Goal: Task Accomplishment & Management: Use online tool/utility

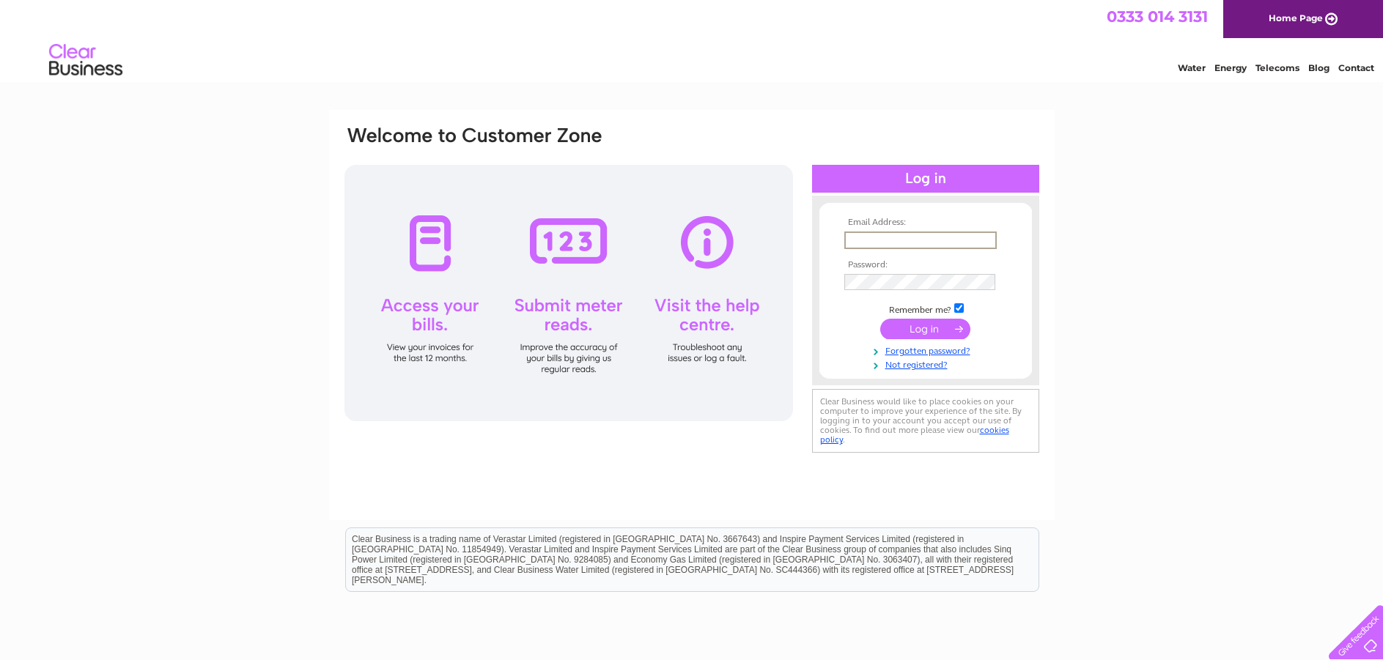
click at [868, 237] on input "text" at bounding box center [920, 241] width 152 height 18
type input "lovetheopticianglasgow@gmail.com"
click at [880, 319] on input "submit" at bounding box center [925, 329] width 90 height 21
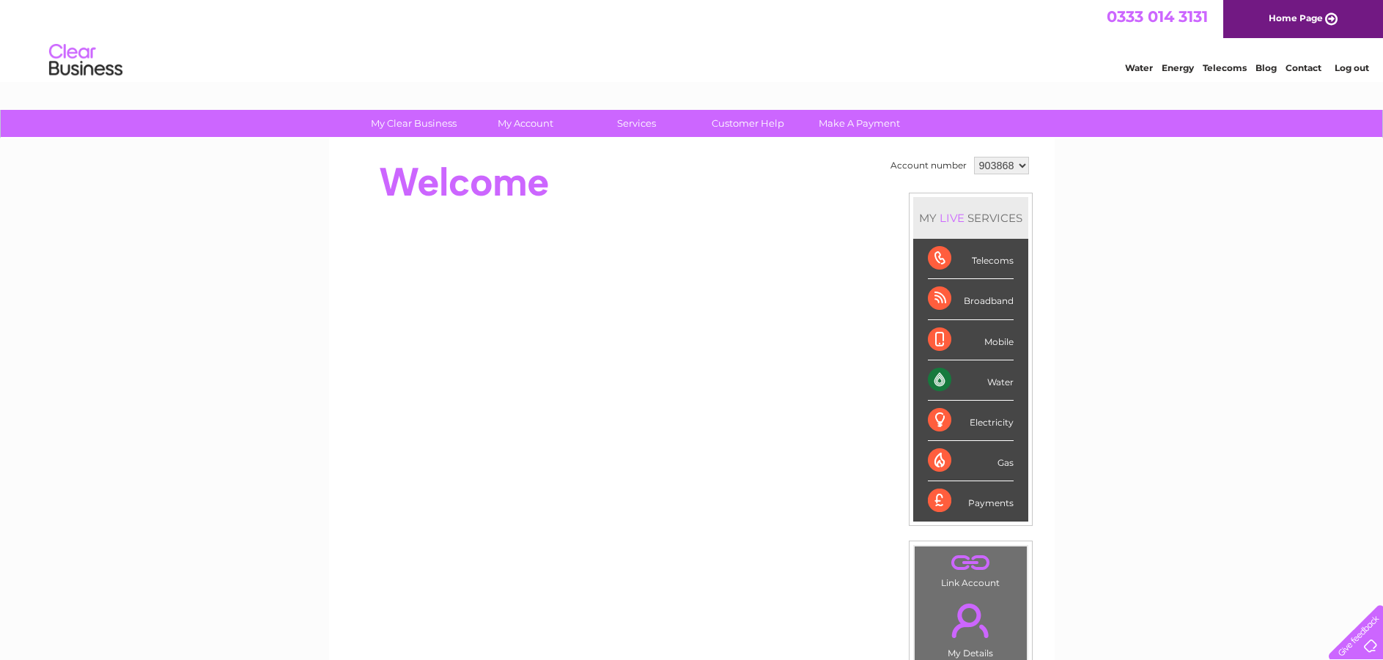
scroll to position [73, 0]
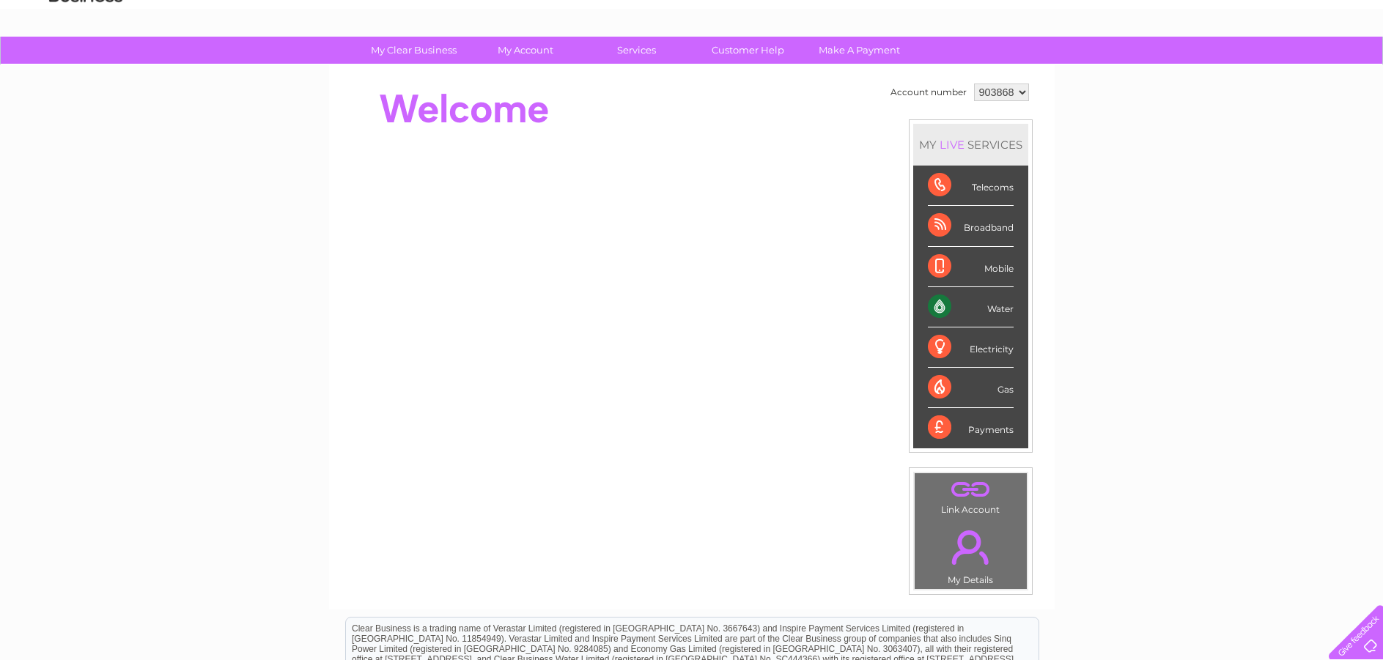
click at [942, 309] on div "Water" at bounding box center [971, 307] width 86 height 40
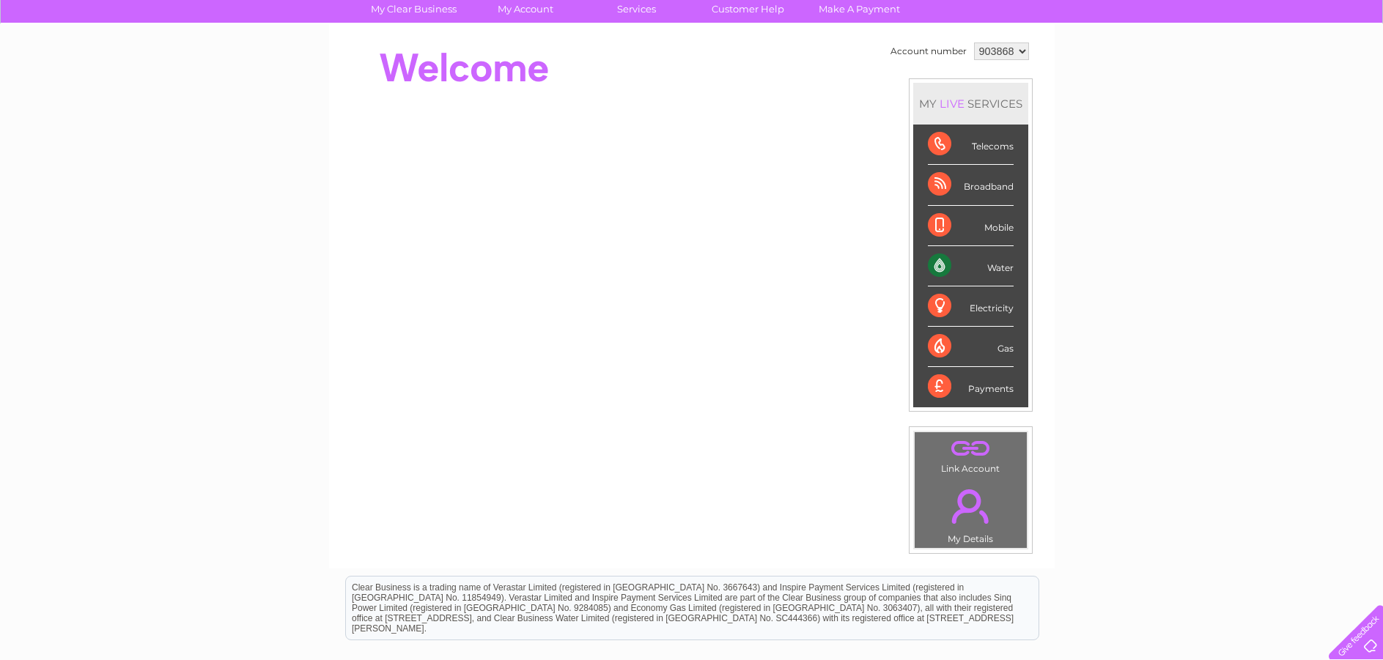
scroll to position [147, 0]
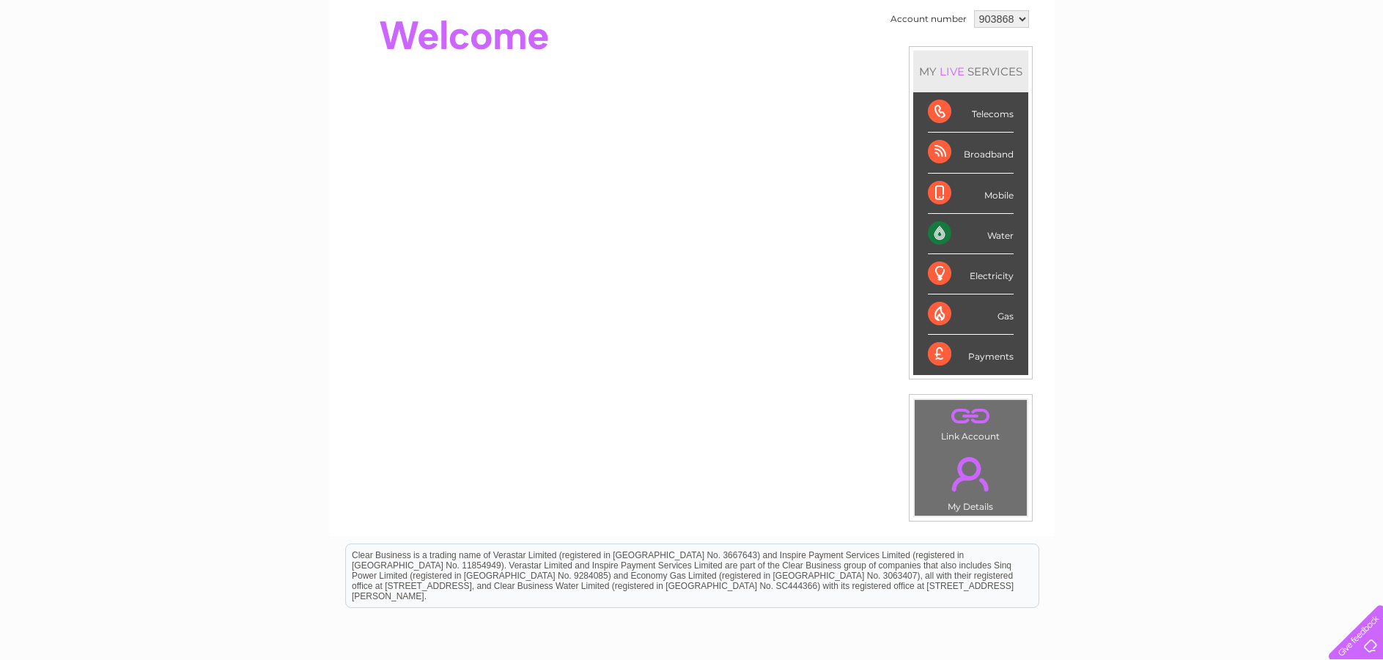
click at [938, 232] on div "Water" at bounding box center [971, 234] width 86 height 40
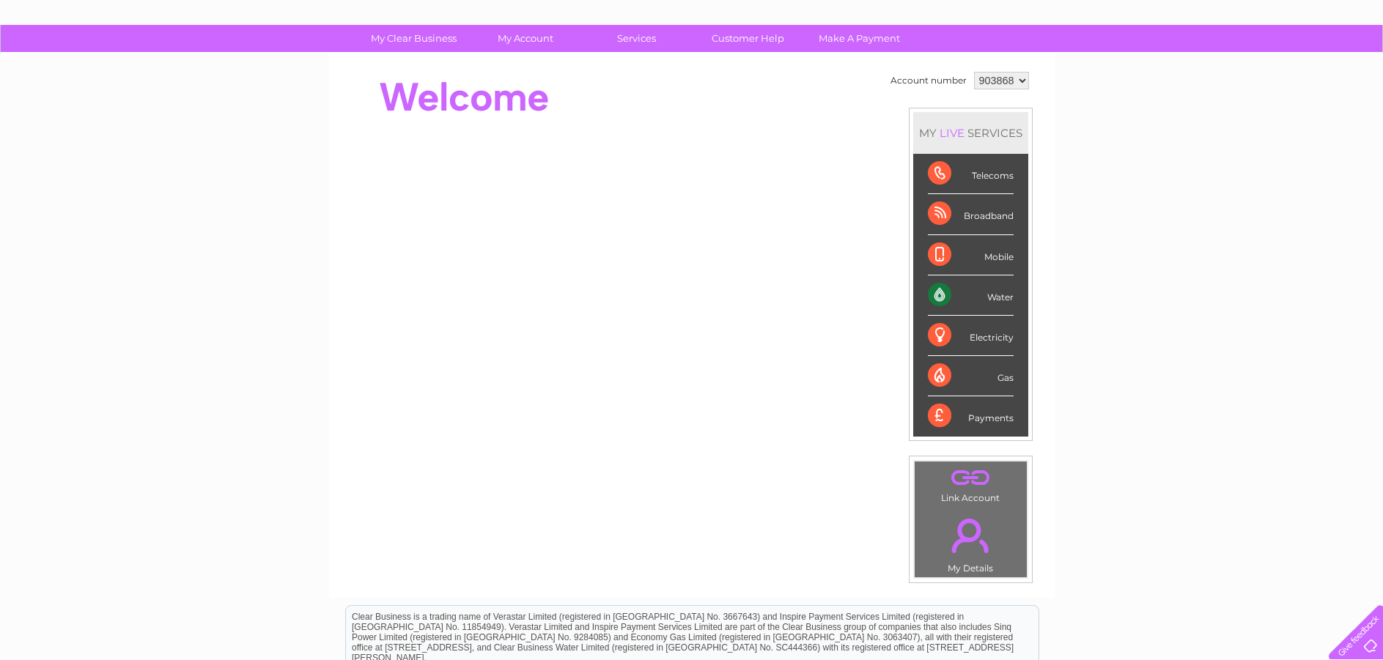
scroll to position [64, 0]
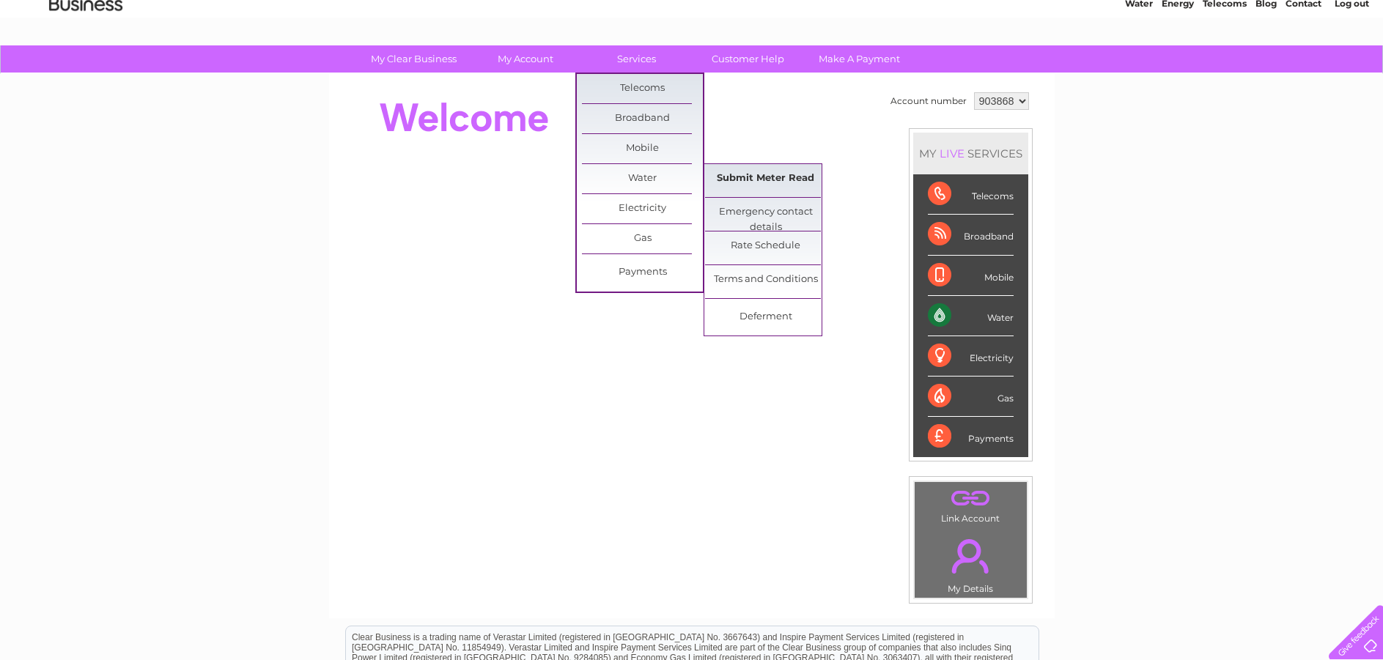
click at [725, 186] on link "Submit Meter Read" at bounding box center [765, 178] width 121 height 29
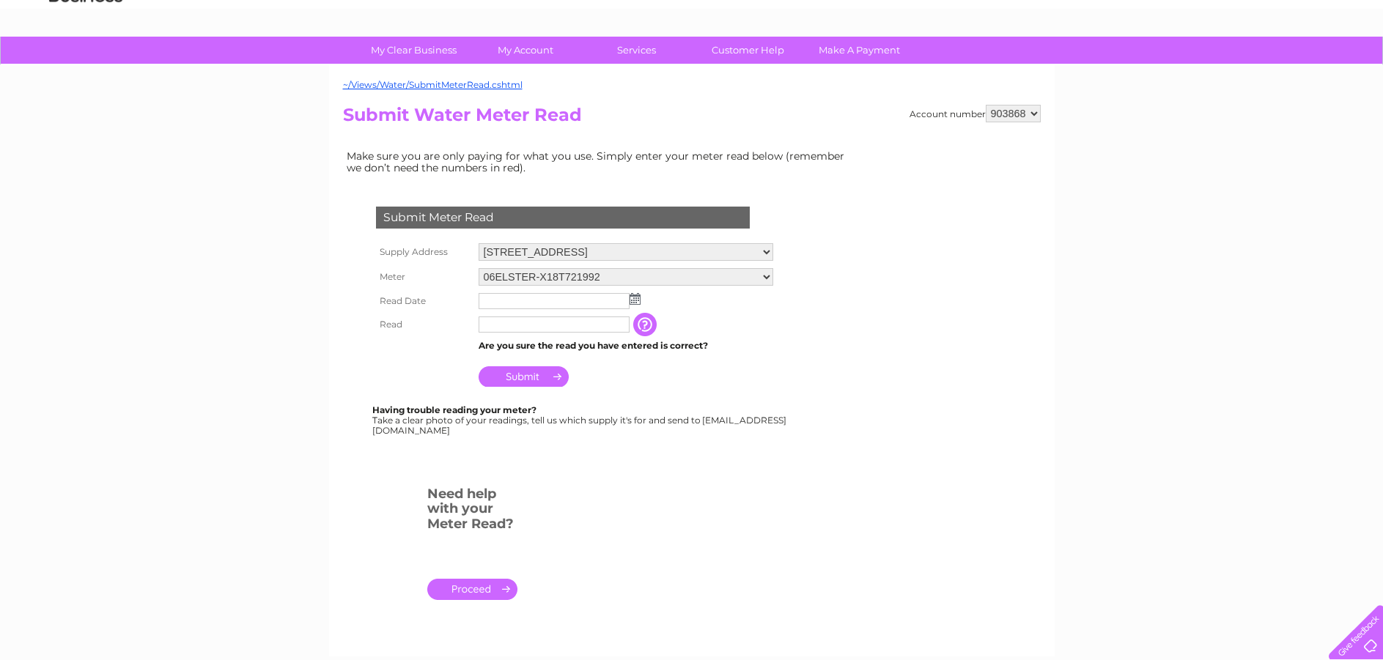
scroll to position [147, 0]
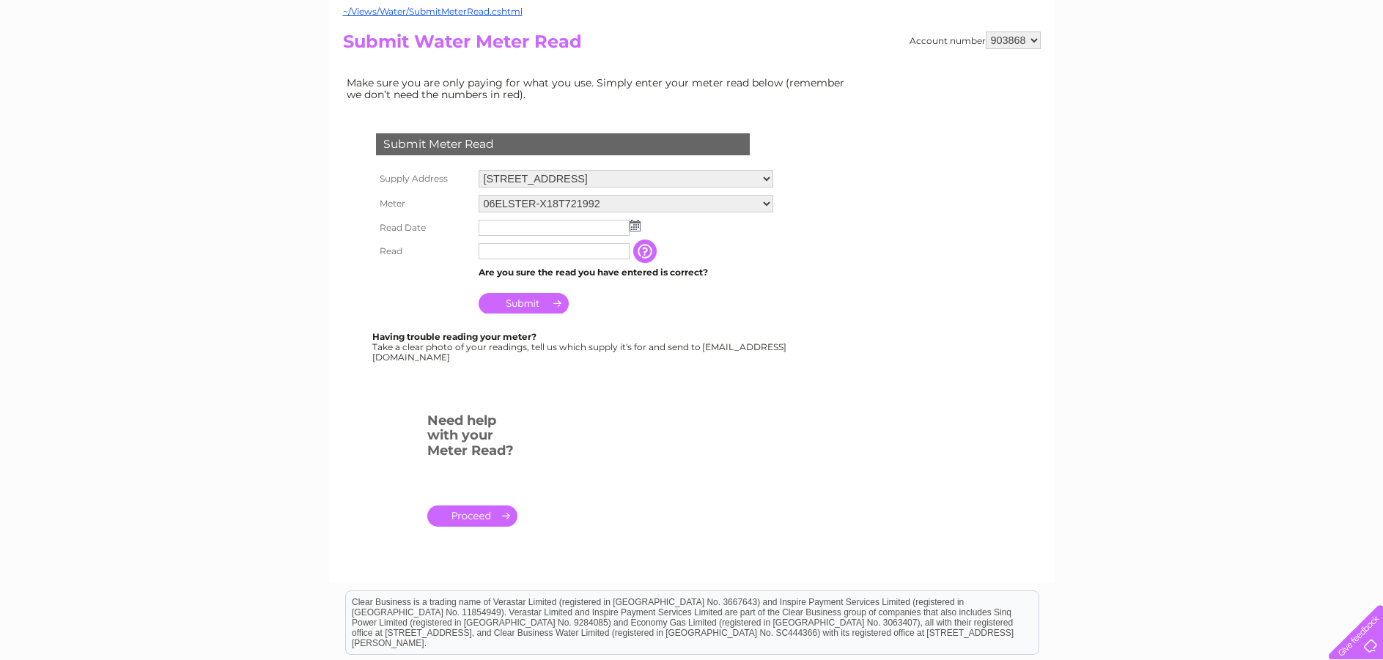
click at [637, 226] on img at bounding box center [634, 226] width 11 height 12
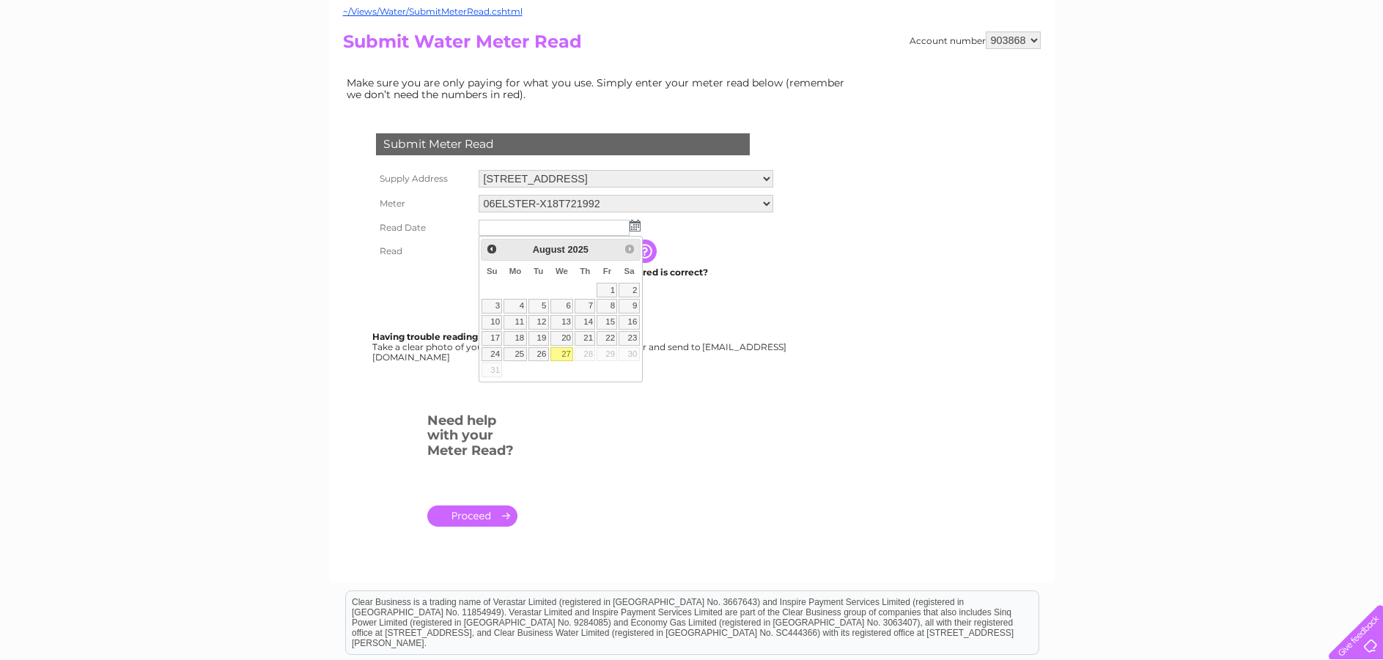
click at [562, 350] on link "27" at bounding box center [561, 354] width 23 height 15
type input "2025/08/27"
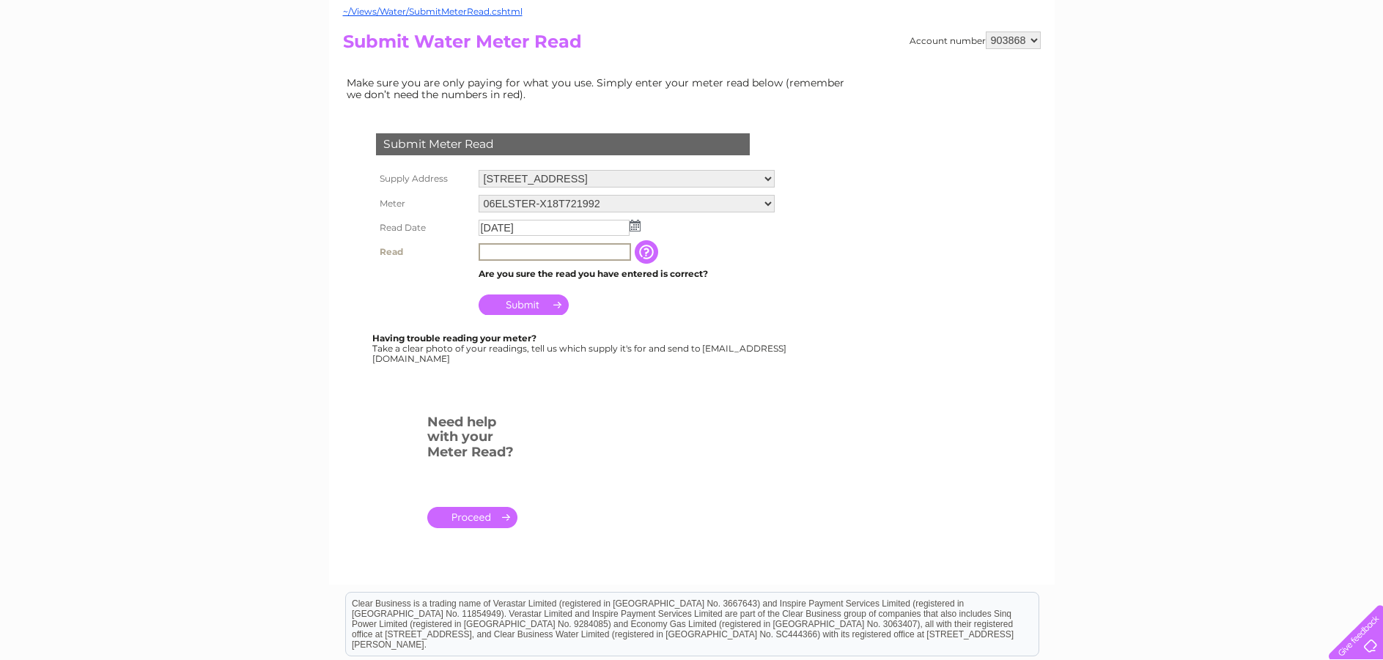
click at [546, 247] on input "text" at bounding box center [555, 252] width 152 height 18
type input "39"
click at [531, 300] on input "Submit" at bounding box center [524, 303] width 90 height 21
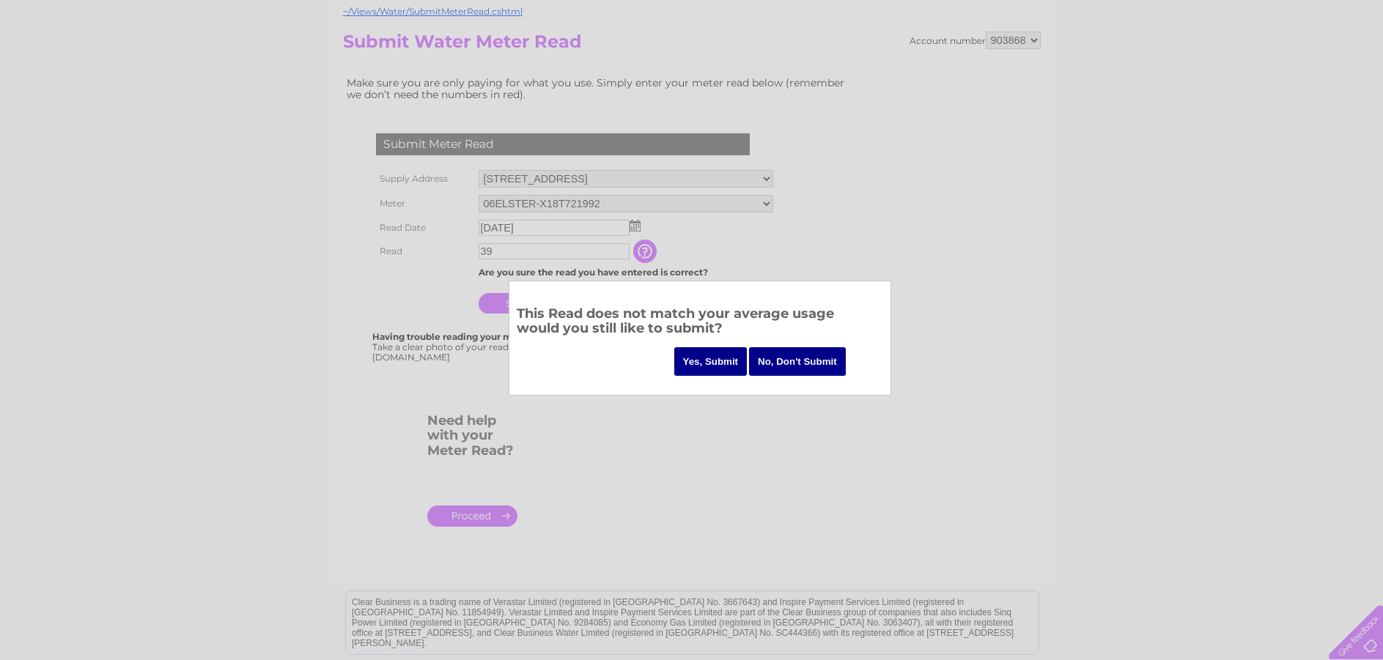
click at [709, 363] on input "Yes, Submit" at bounding box center [710, 361] width 73 height 29
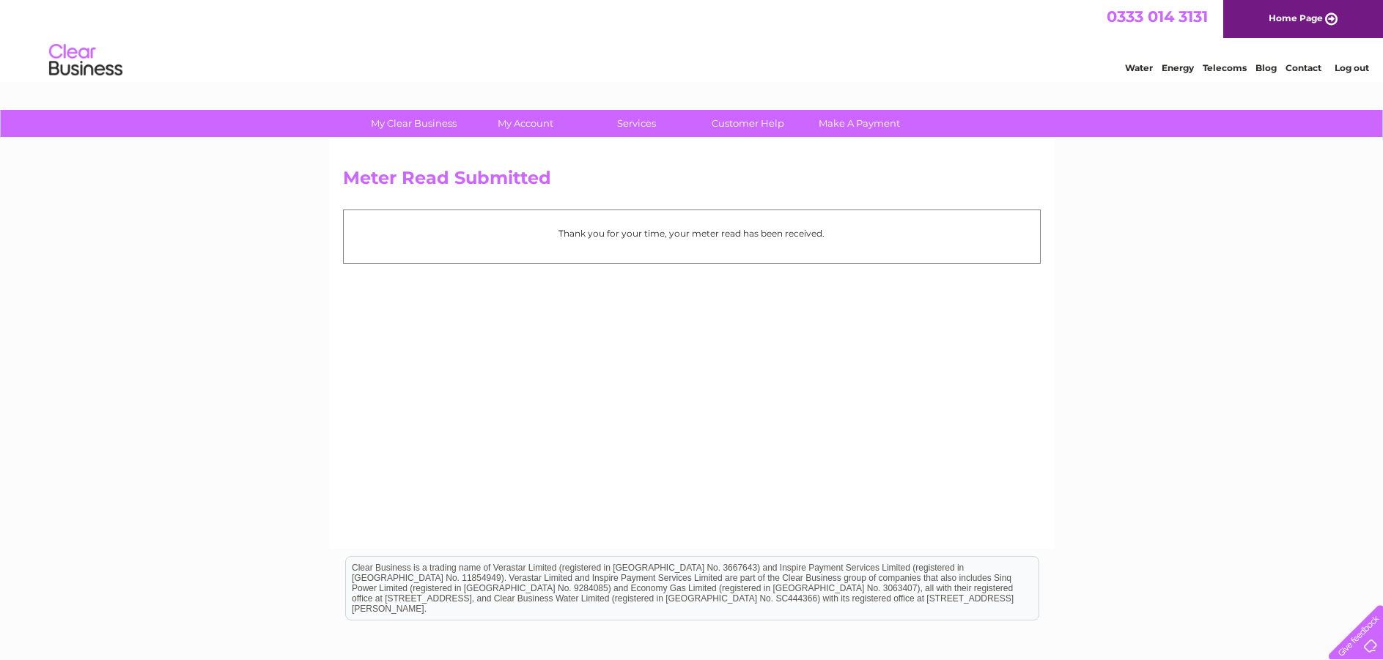
click at [1341, 63] on link "Log out" at bounding box center [1351, 67] width 34 height 11
